Goal: Check status: Check status

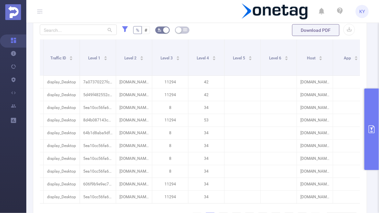
scroll to position [0, 118]
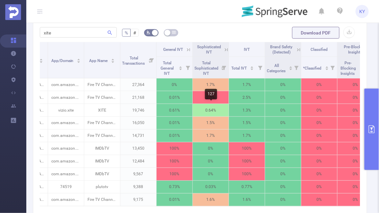
scroll to position [277, 0]
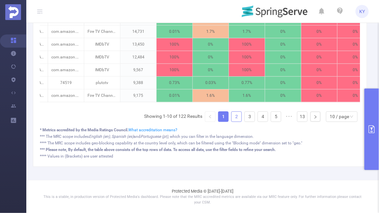
click at [240, 116] on link "2" at bounding box center [237, 117] width 10 height 10
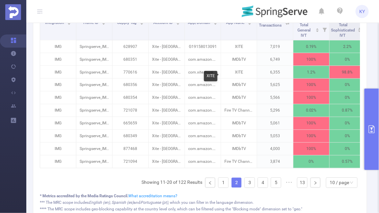
scroll to position [239, 0]
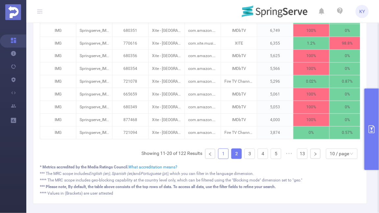
click at [225, 149] on link "1" at bounding box center [223, 154] width 10 height 10
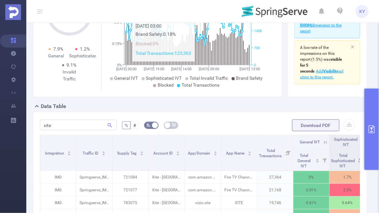
scroll to position [57, 0]
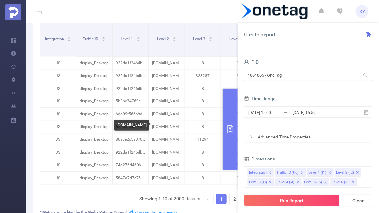
scroll to position [196, 0]
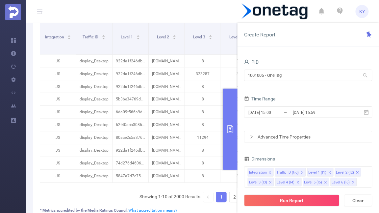
click at [231, 132] on icon "primary" at bounding box center [230, 130] width 6 height 8
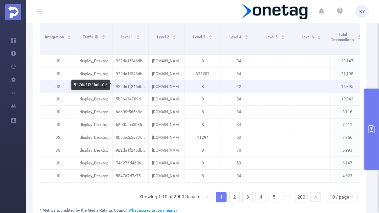
click at [128, 86] on p "922da1f246dbc17" at bounding box center [131, 87] width 36 height 13
copy p "1f"
click at [128, 86] on p "922da1f246dbc17" at bounding box center [131, 87] width 36 height 13
